Goal: Obtain resource: Download file/media

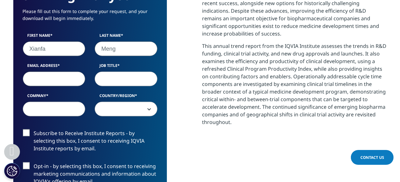
scroll to position [330, 0]
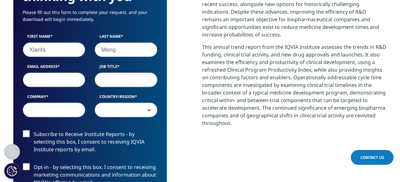
click at [121, 81] on input "Job Title" at bounding box center [126, 80] width 63 height 15
click at [51, 83] on input "Email Address" at bounding box center [54, 80] width 63 height 15
type input "[EMAIL_ADDRESS][DOMAIN_NAME]"
click at [114, 82] on input "Job Title" at bounding box center [126, 80] width 63 height 15
type input "Director of infectious disease"
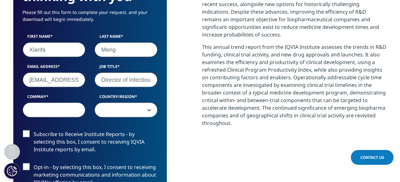
click at [58, 108] on input "Company" at bounding box center [54, 110] width 63 height 15
type input "Kingmylab"
click at [121, 112] on span at bounding box center [126, 110] width 62 height 15
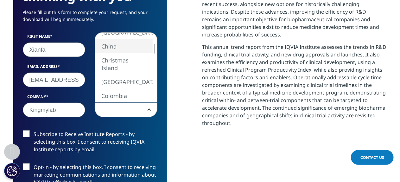
select select "China"
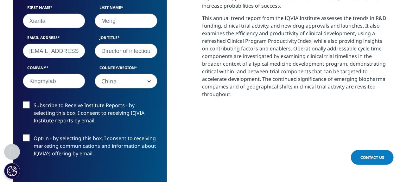
scroll to position [362, 0]
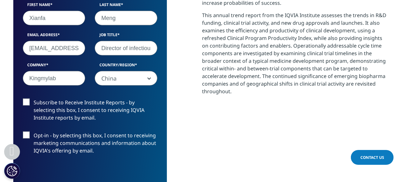
click at [30, 103] on label "Subscribe to Receive Institute Reports - by selecting this box, I consent to re…" at bounding box center [90, 112] width 135 height 26
click at [34, 99] on input "Subscribe to Receive Institute Reports - by selecting this box, I consent to re…" at bounding box center [34, 99] width 0 height 0
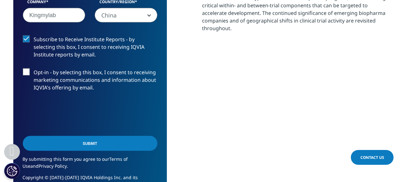
scroll to position [425, 0]
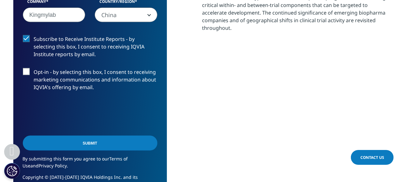
click at [26, 40] on label "Subscribe to Receive Institute Reports - by selecting this box, I consent to re…" at bounding box center [90, 48] width 135 height 26
click at [34, 35] on input "Subscribe to Receive Institute Reports - by selecting this box, I consent to re…" at bounding box center [34, 35] width 0 height 0
click at [27, 40] on label "Subscribe to Receive Institute Reports - by selecting this box, I consent to re…" at bounding box center [90, 48] width 135 height 26
click at [34, 35] on input "Subscribe to Receive Institute Reports - by selecting this box, I consent to re…" at bounding box center [34, 35] width 0 height 0
click at [30, 36] on label "Subscribe to Receive Institute Reports - by selecting this box, I consent to re…" at bounding box center [90, 48] width 135 height 26
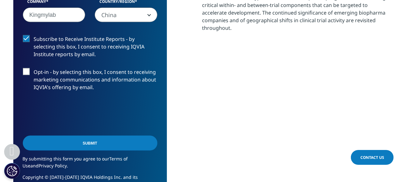
click at [34, 35] on input "Subscribe to Receive Institute Reports - by selecting this box, I consent to re…" at bounding box center [34, 35] width 0 height 0
click at [108, 140] on input "Submit" at bounding box center [90, 143] width 135 height 15
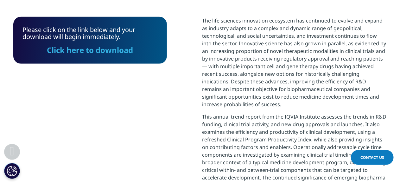
scroll to position [255, 0]
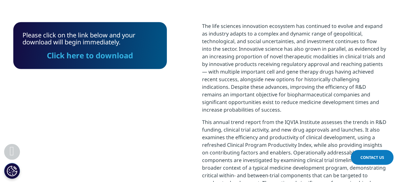
click at [90, 56] on link "Click here to download" at bounding box center [90, 55] width 86 height 10
